Goal: Information Seeking & Learning: Check status

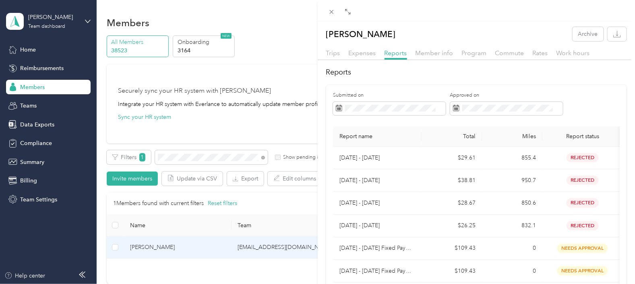
scroll to position [299, 0]
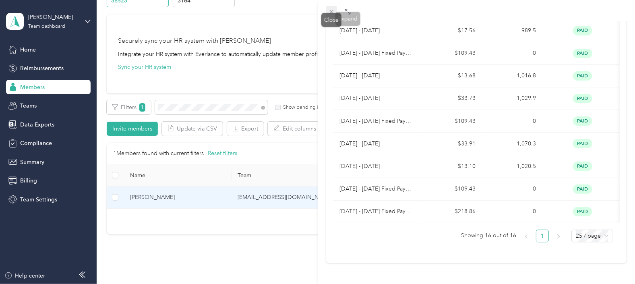
click at [333, 12] on icon at bounding box center [331, 11] width 7 height 7
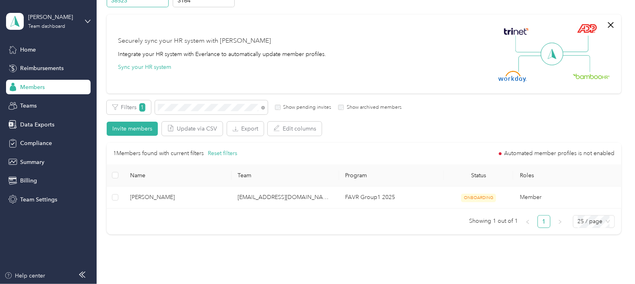
scroll to position [132, 0]
click at [147, 113] on div "Filters 1 Show pending invites Show archived members" at bounding box center [254, 107] width 295 height 14
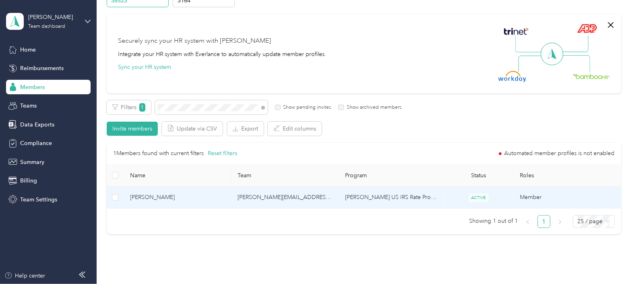
click at [339, 194] on td "[PERSON_NAME] US IRS Rate Program (Work Location in [GEOGRAPHIC_DATA])" at bounding box center [391, 197] width 105 height 22
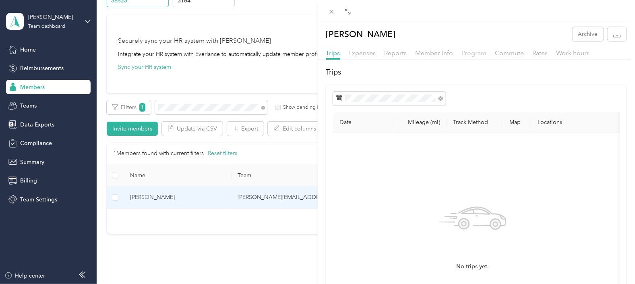
click at [479, 54] on span "Program" at bounding box center [474, 53] width 25 height 8
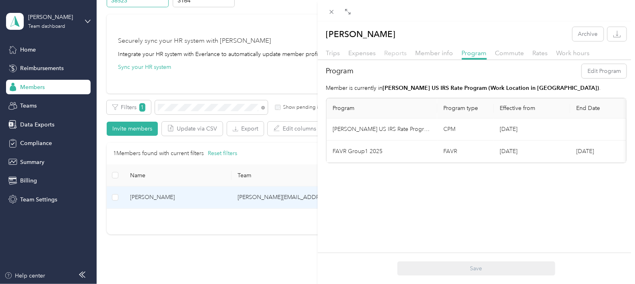
click at [397, 56] on span "Reports" at bounding box center [395, 53] width 23 height 8
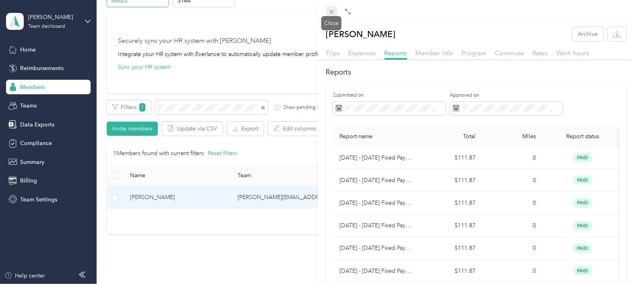
click at [332, 12] on icon at bounding box center [331, 12] width 4 height 4
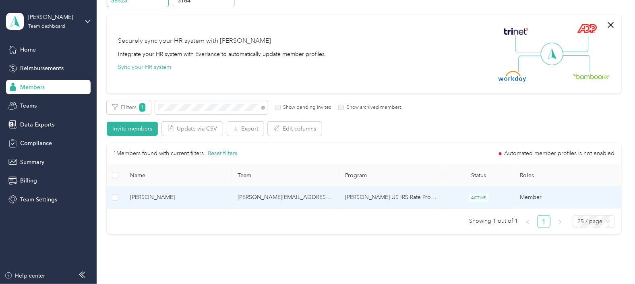
click at [340, 198] on td "[PERSON_NAME] US IRS Rate Program (Work Location in [GEOGRAPHIC_DATA])" at bounding box center [391, 197] width 105 height 22
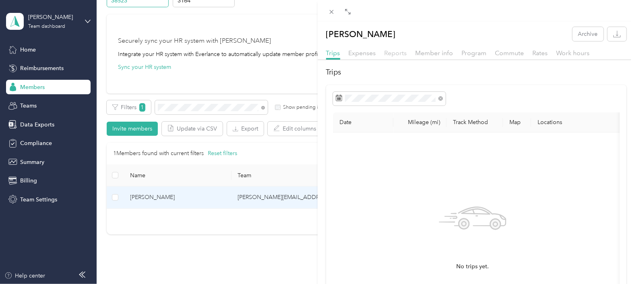
click at [399, 53] on span "Reports" at bounding box center [395, 53] width 23 height 8
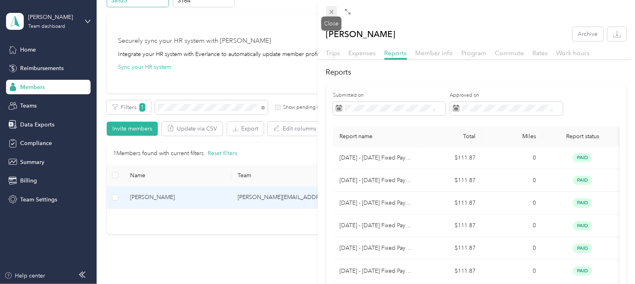
click at [334, 13] on icon at bounding box center [331, 11] width 7 height 7
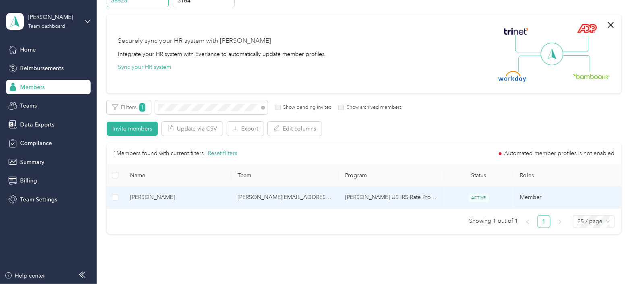
click at [319, 198] on td "[PERSON_NAME][EMAIL_ADDRESS][DOMAIN_NAME]" at bounding box center [284, 197] width 107 height 22
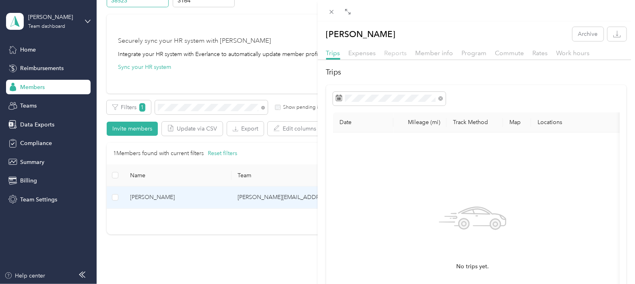
click at [399, 52] on span "Reports" at bounding box center [395, 53] width 23 height 8
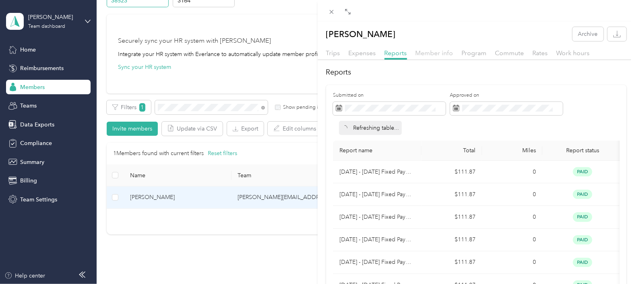
click at [446, 52] on span "Member info" at bounding box center [434, 53] width 38 height 8
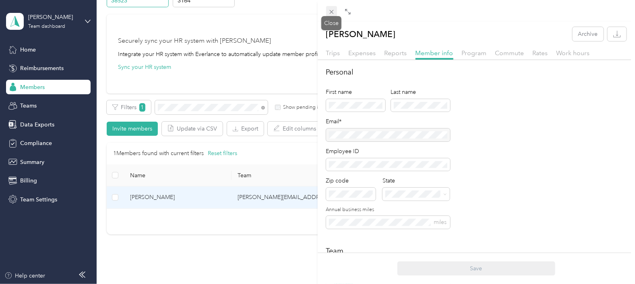
click at [334, 14] on icon at bounding box center [331, 11] width 7 height 7
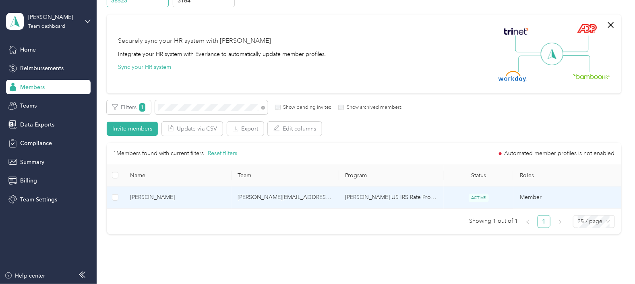
click at [326, 199] on td "[PERSON_NAME][EMAIL_ADDRESS][DOMAIN_NAME]" at bounding box center [284, 197] width 107 height 22
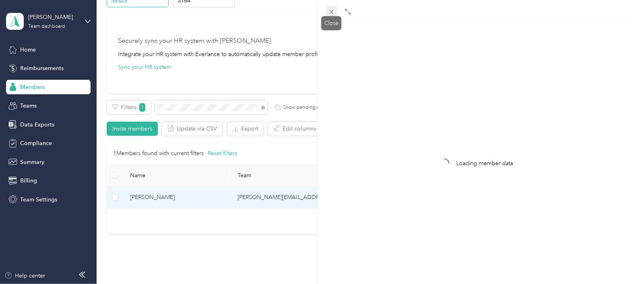
click at [329, 11] on icon at bounding box center [331, 11] width 7 height 7
